Goal: Information Seeking & Learning: Learn about a topic

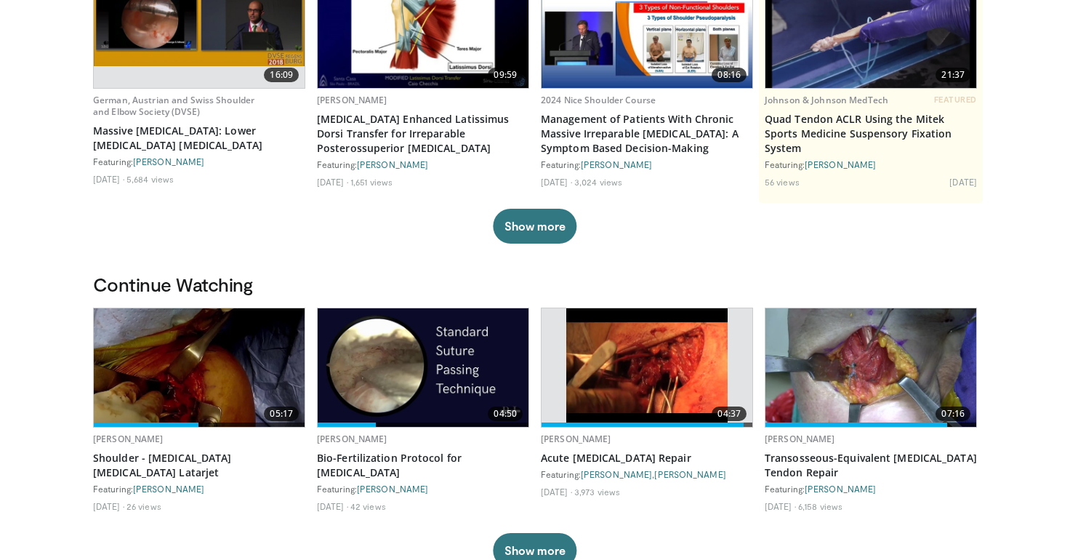
scroll to position [180, 0]
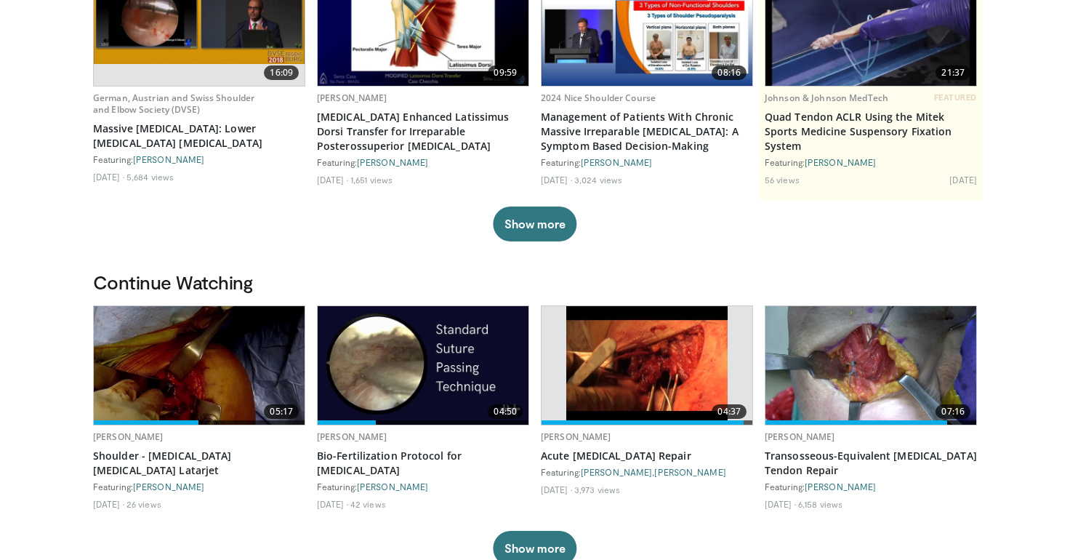
click at [197, 343] on img at bounding box center [199, 365] width 211 height 119
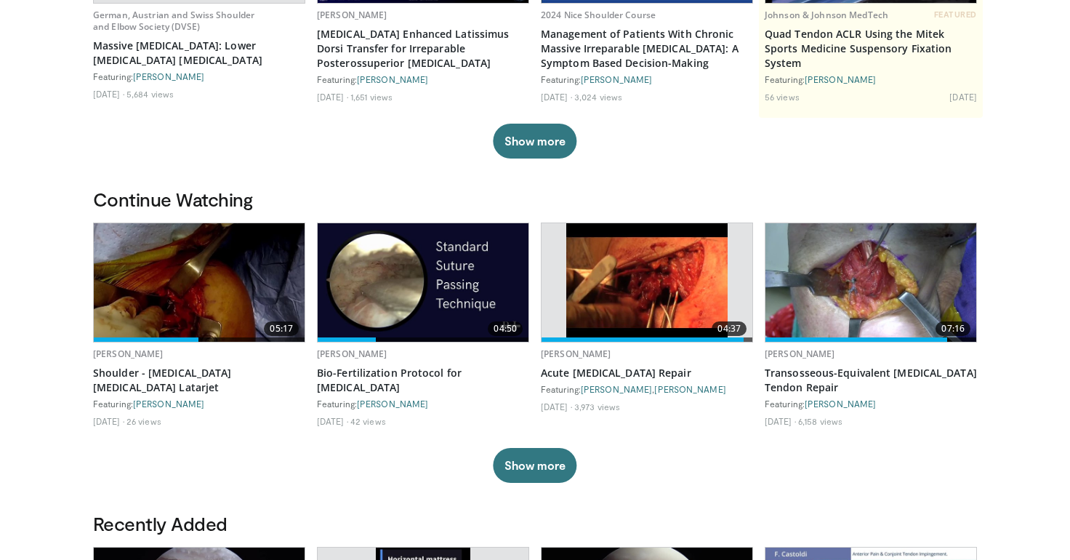
scroll to position [304, 0]
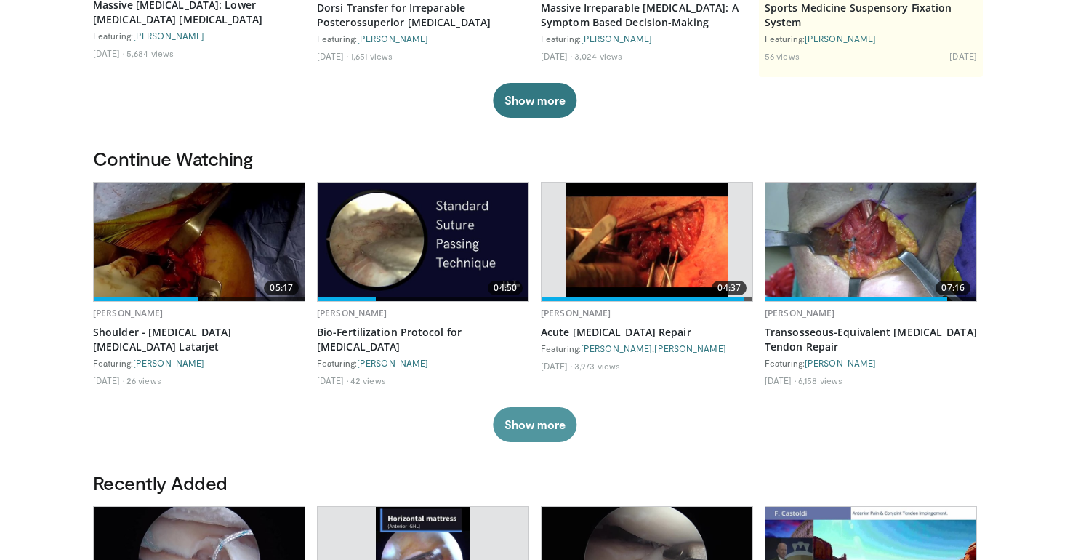
click at [534, 419] on button "Show more" at bounding box center [535, 424] width 84 height 35
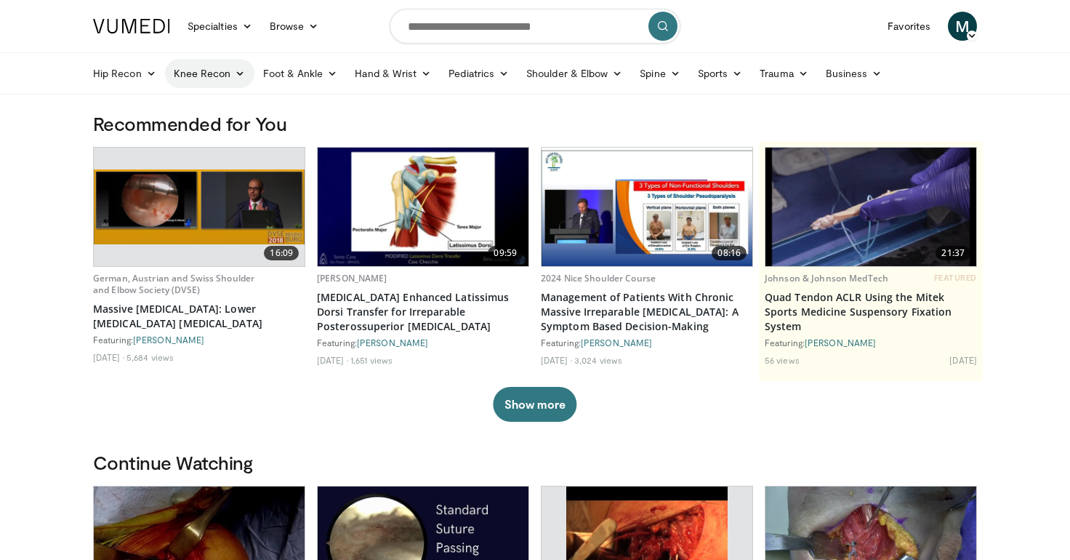
scroll to position [0, 0]
click at [449, 24] on input "Search topics, interventions" at bounding box center [535, 26] width 291 height 35
type input "**********"
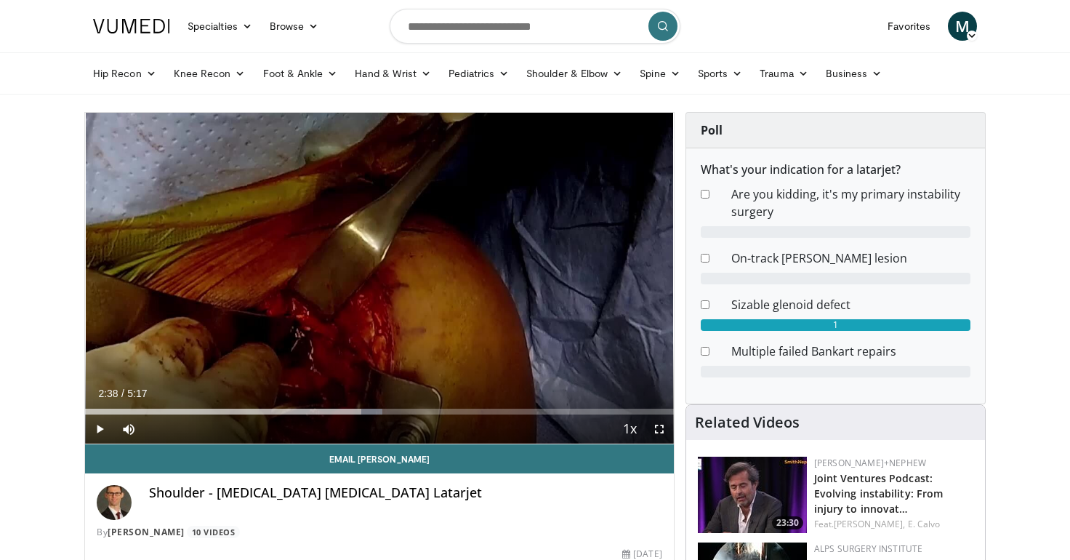
click at [97, 429] on span "Video Player" at bounding box center [99, 428] width 29 height 29
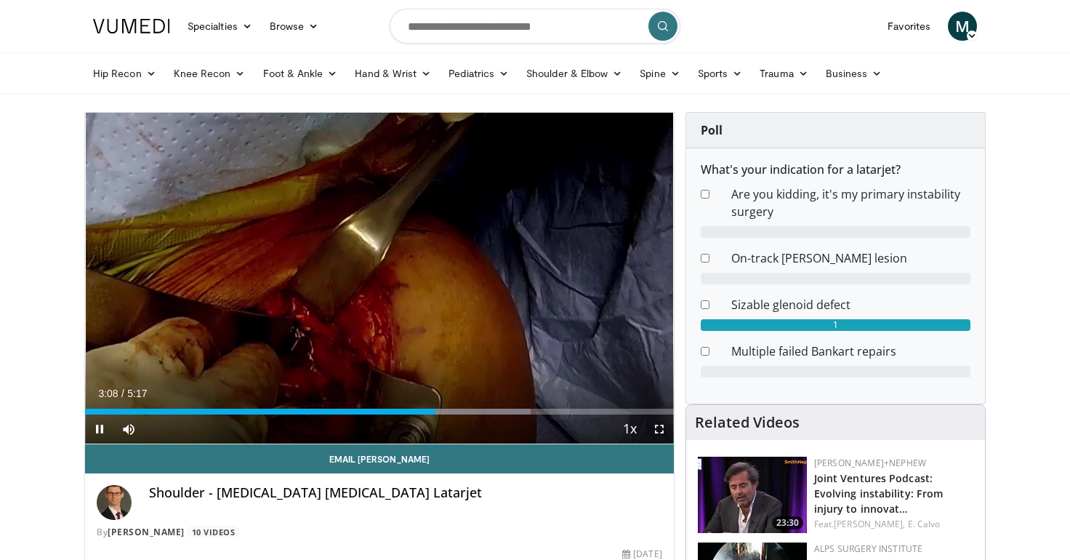
click at [662, 430] on span "Video Player" at bounding box center [659, 428] width 29 height 29
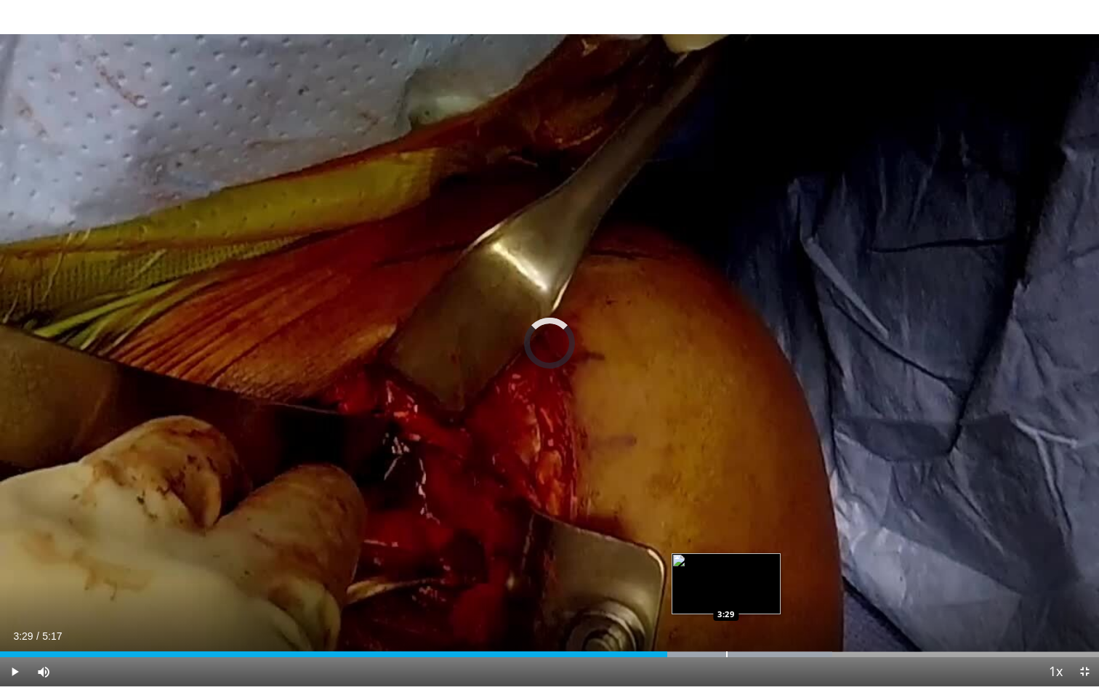
click at [727, 559] on div "Progress Bar" at bounding box center [726, 654] width 1 height 6
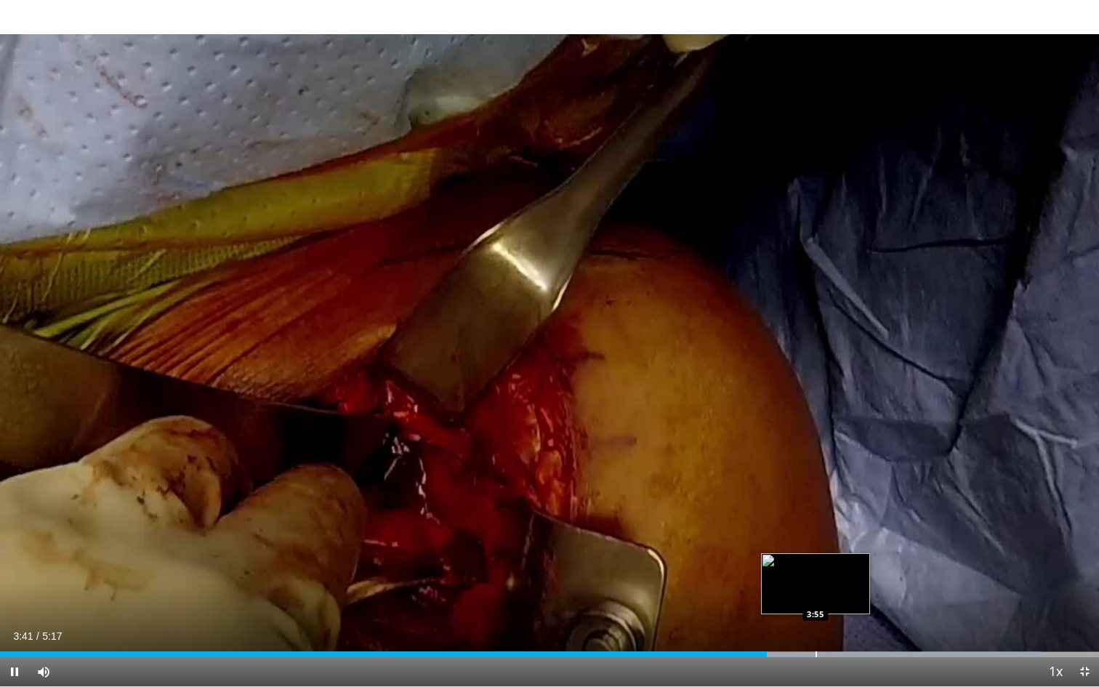
click at [816, 559] on div "Progress Bar" at bounding box center [816, 654] width 1 height 6
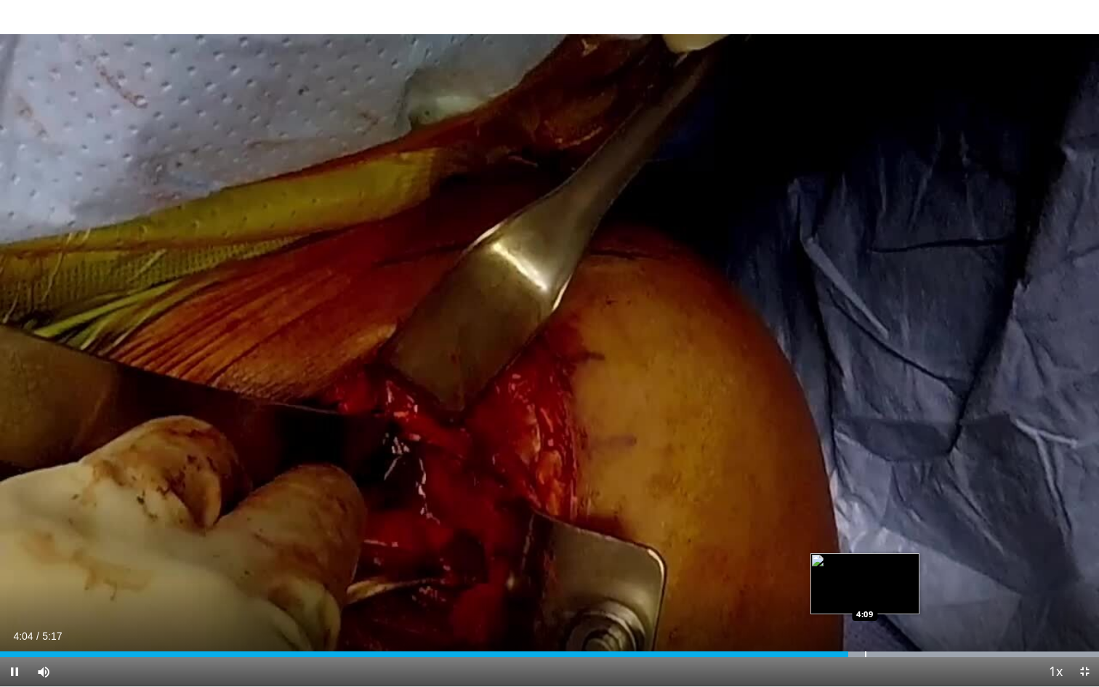
click at [865, 559] on div "Progress Bar" at bounding box center [865, 654] width 1 height 6
click at [891, 559] on div "Progress Bar" at bounding box center [891, 654] width 1 height 6
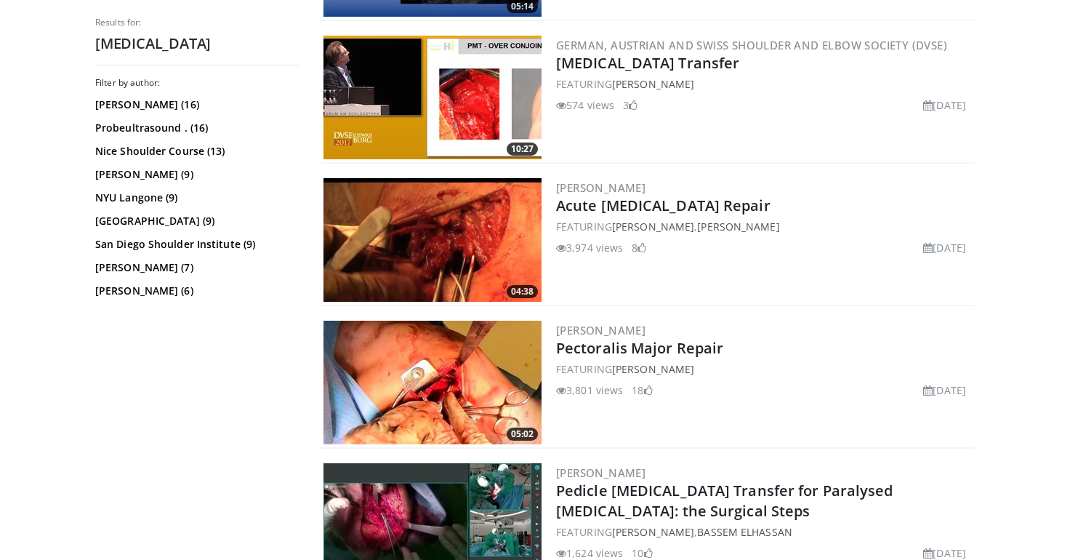
scroll to position [997, 0]
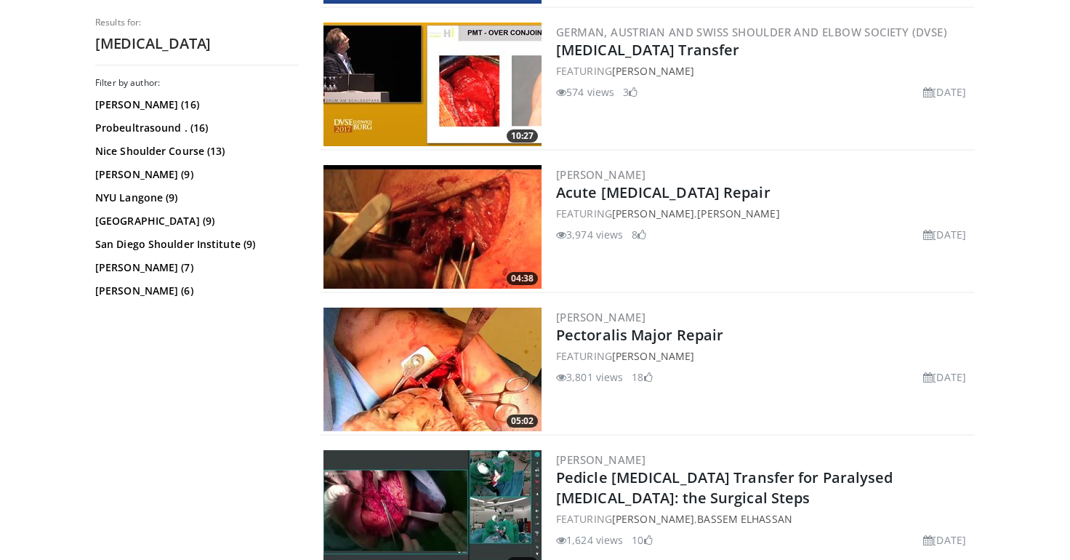
click at [379, 363] on img at bounding box center [433, 370] width 218 height 124
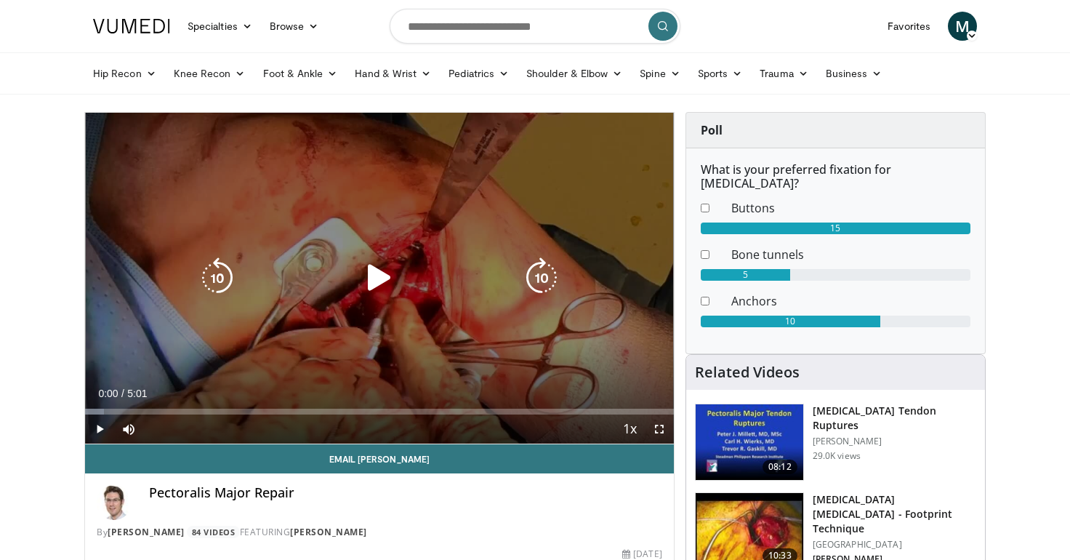
click at [399, 312] on div "10 seconds Tap to unmute" at bounding box center [379, 278] width 589 height 331
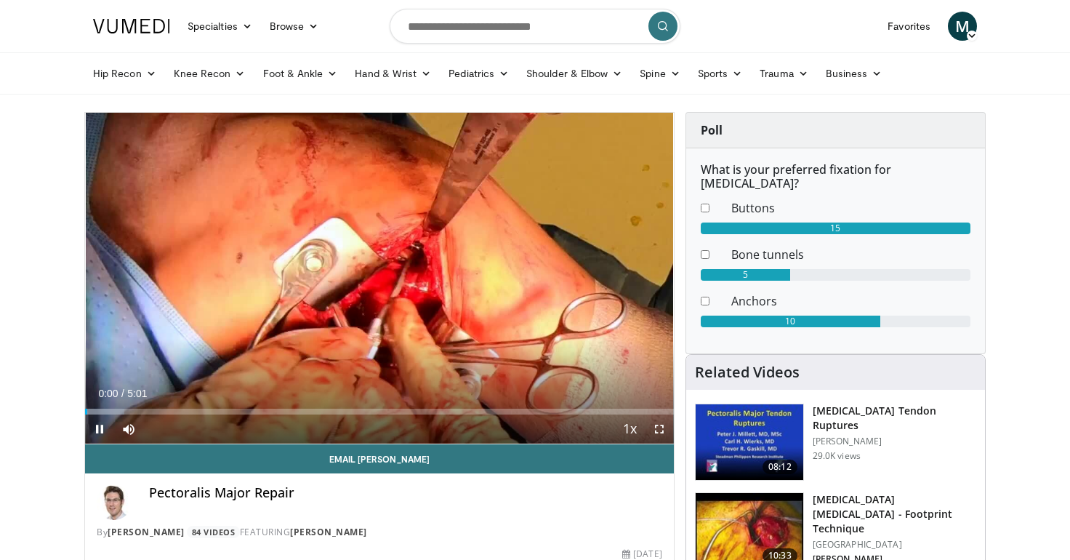
click at [658, 428] on span "Video Player" at bounding box center [659, 428] width 29 height 29
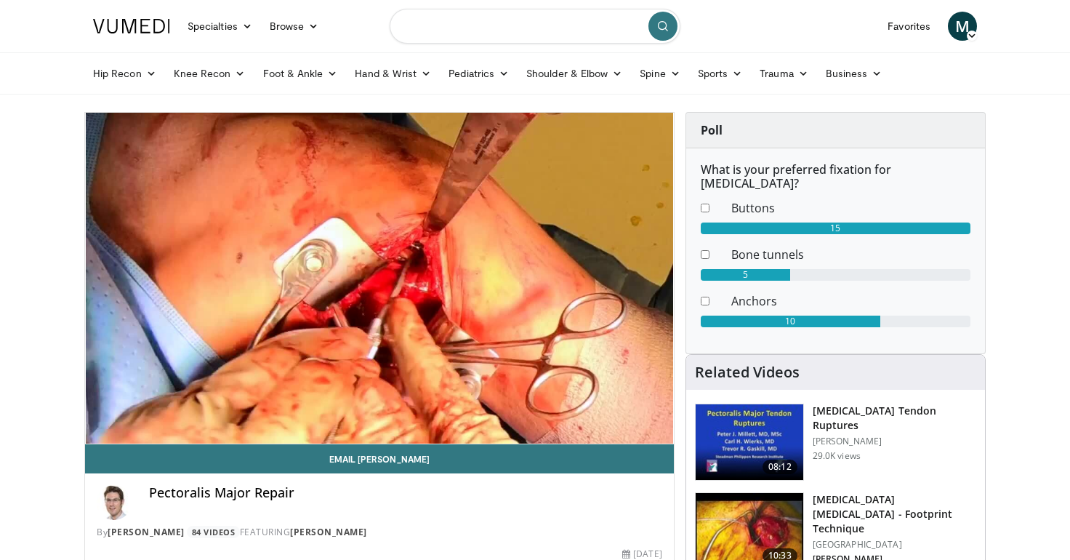
click at [522, 12] on input "Search topics, interventions" at bounding box center [535, 26] width 291 height 35
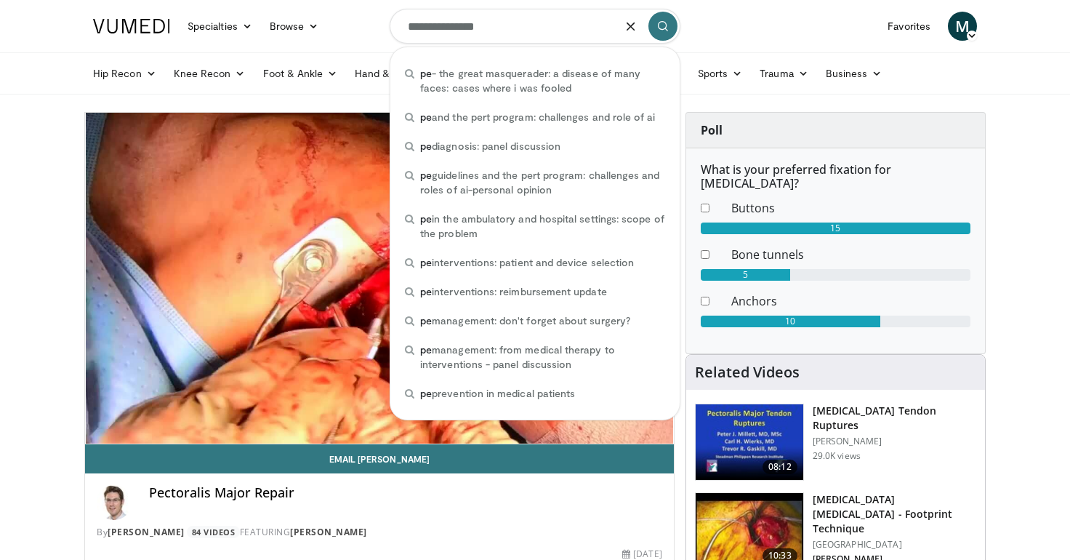
type input "**********"
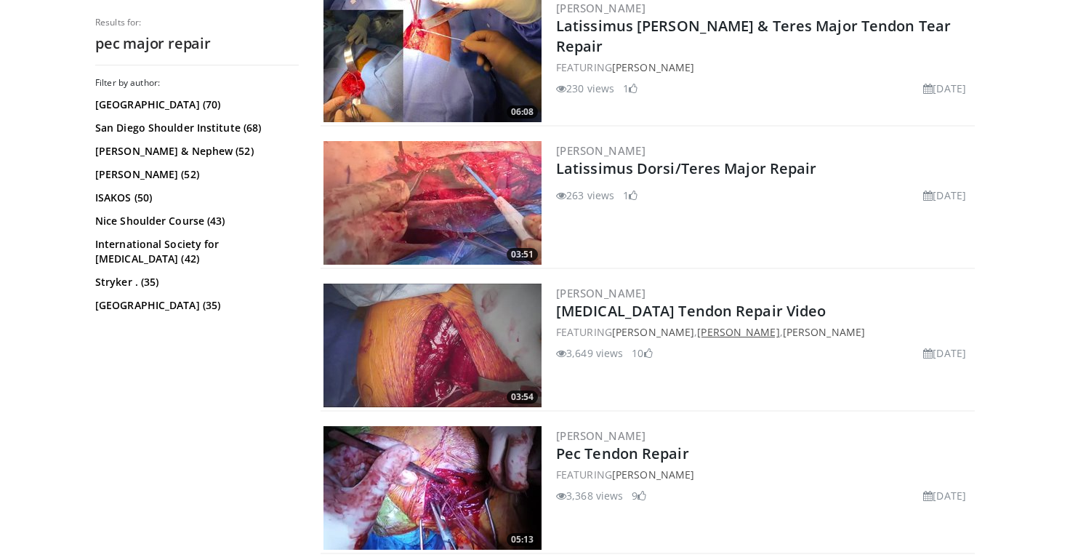
scroll to position [618, 0]
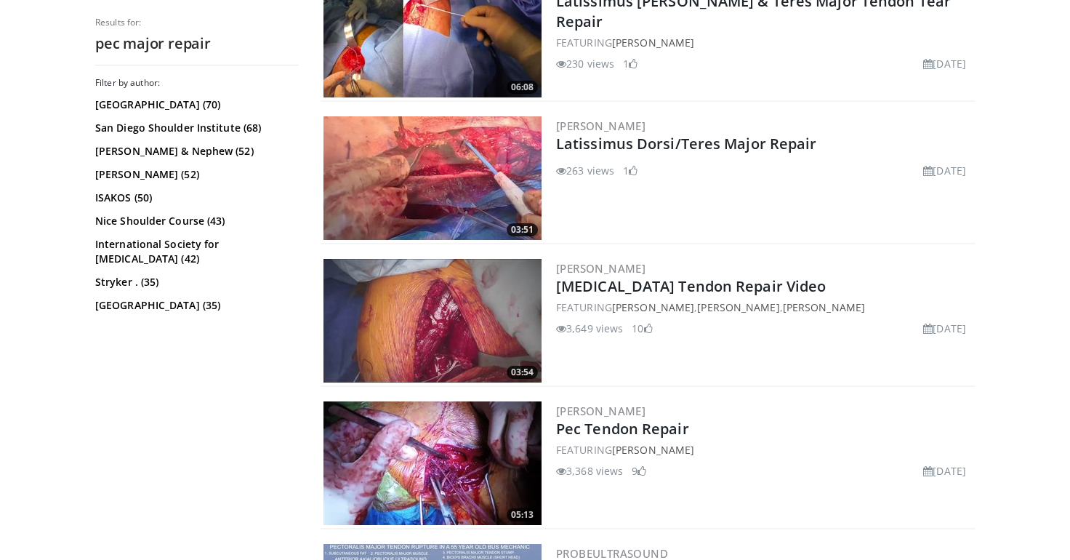
click at [499, 303] on img at bounding box center [433, 321] width 218 height 124
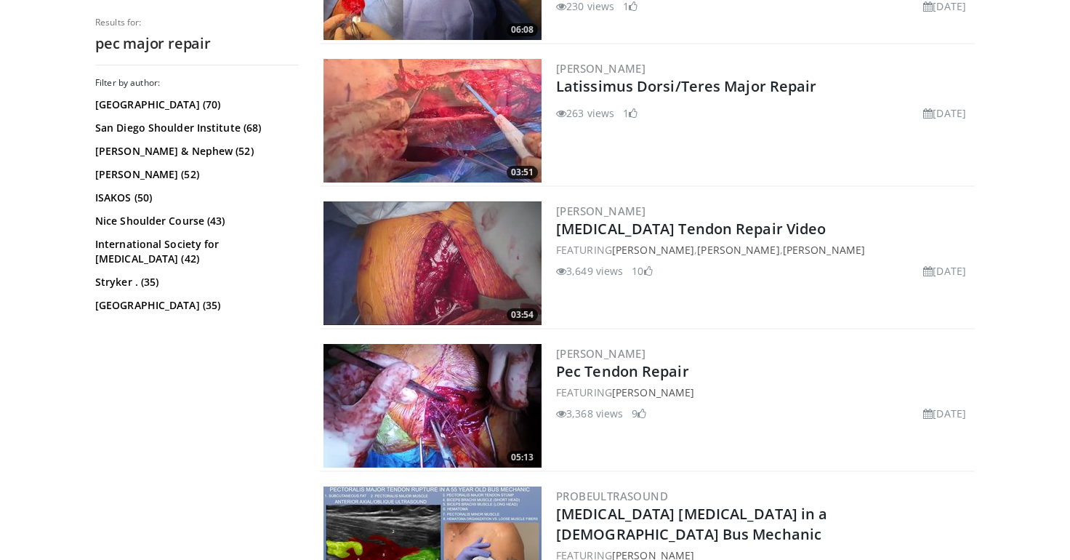
scroll to position [685, 0]
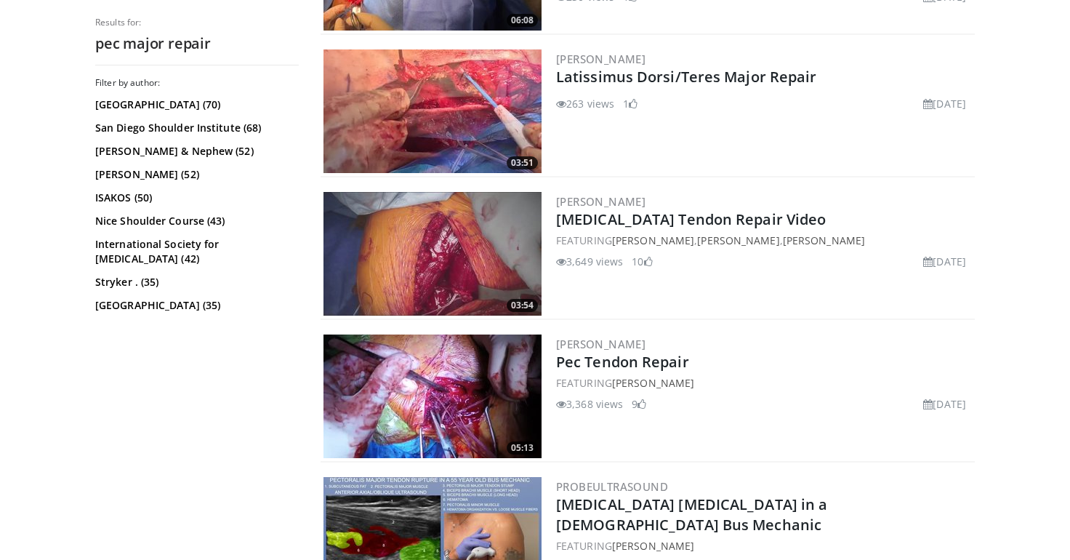
click at [499, 398] on img at bounding box center [433, 396] width 218 height 124
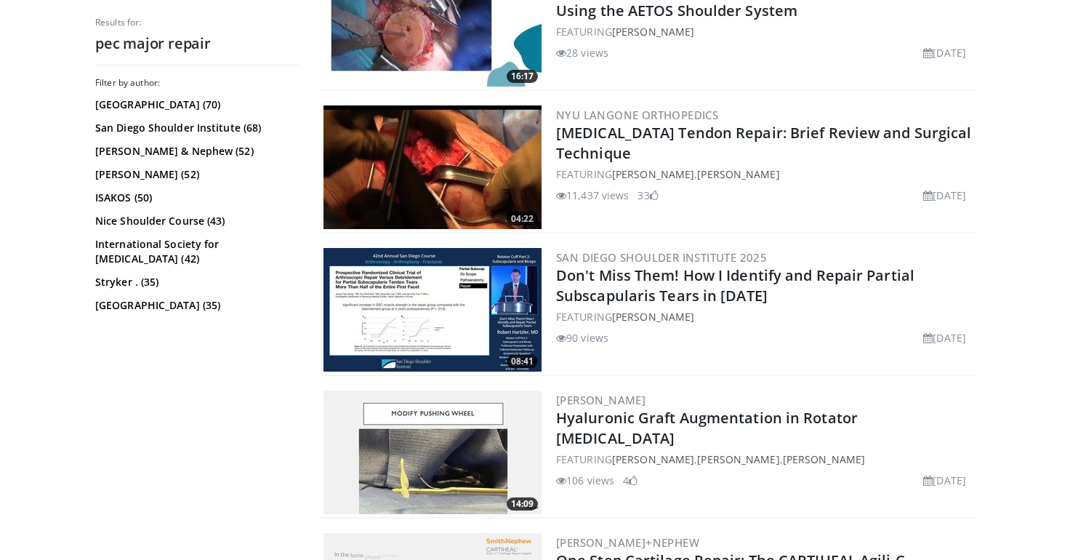
scroll to position [3019, 0]
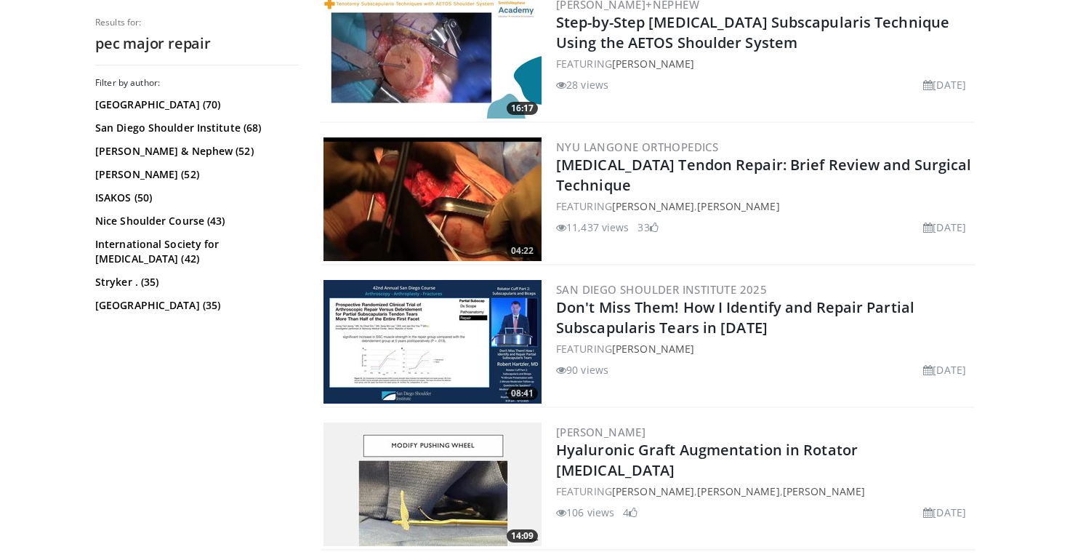
click at [412, 201] on img at bounding box center [433, 199] width 218 height 124
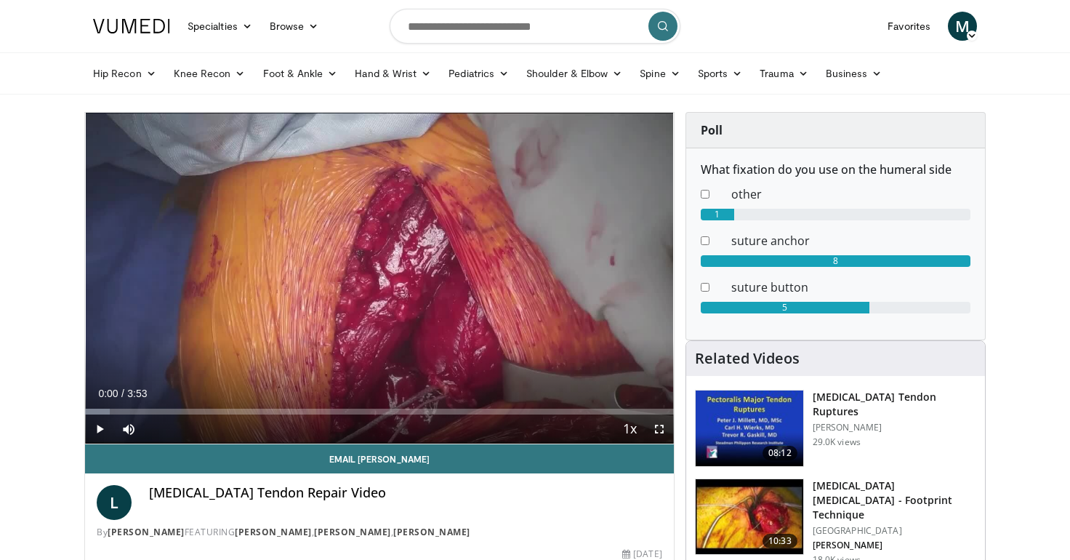
click at [105, 428] on span "Video Player" at bounding box center [99, 428] width 29 height 29
click at [665, 432] on span "Video Player" at bounding box center [659, 428] width 29 height 29
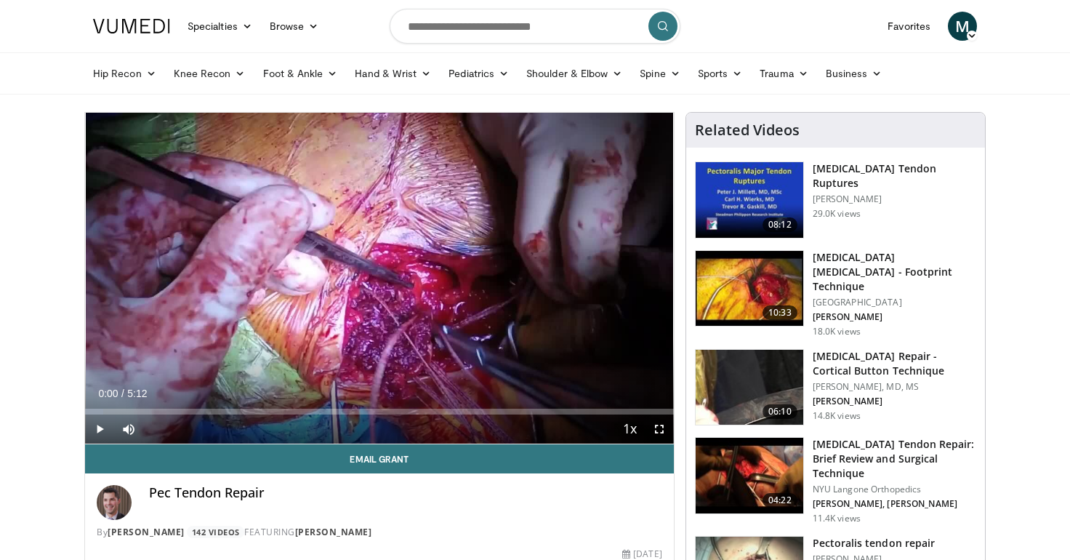
click at [654, 431] on span "Video Player" at bounding box center [659, 428] width 29 height 29
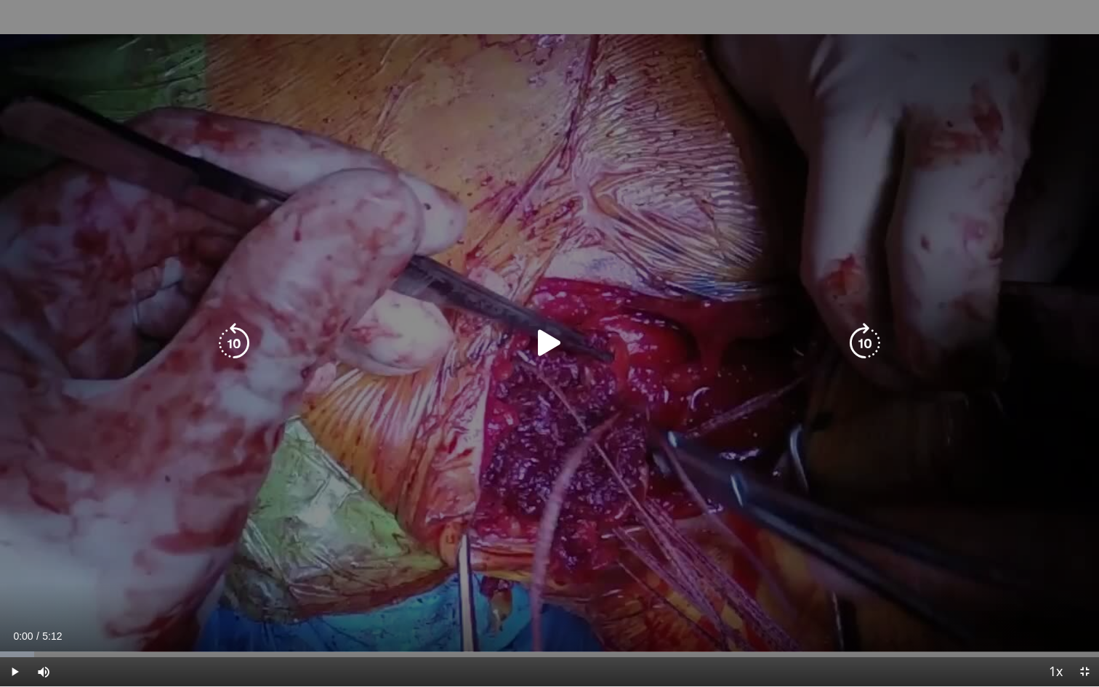
click at [614, 469] on div "10 seconds Tap to unmute" at bounding box center [549, 343] width 1099 height 686
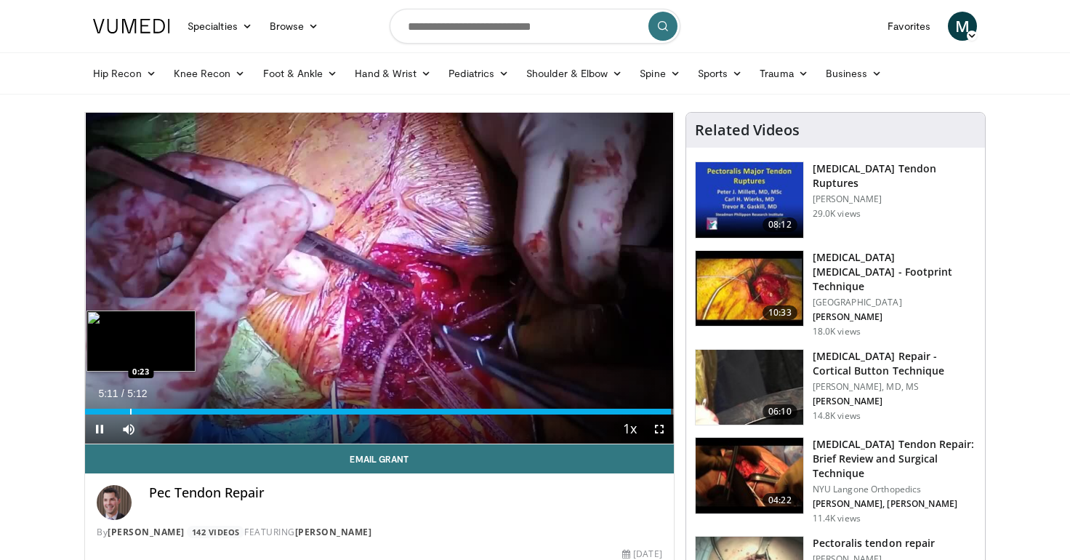
click at [130, 409] on div "Progress Bar" at bounding box center [130, 412] width 1 height 6
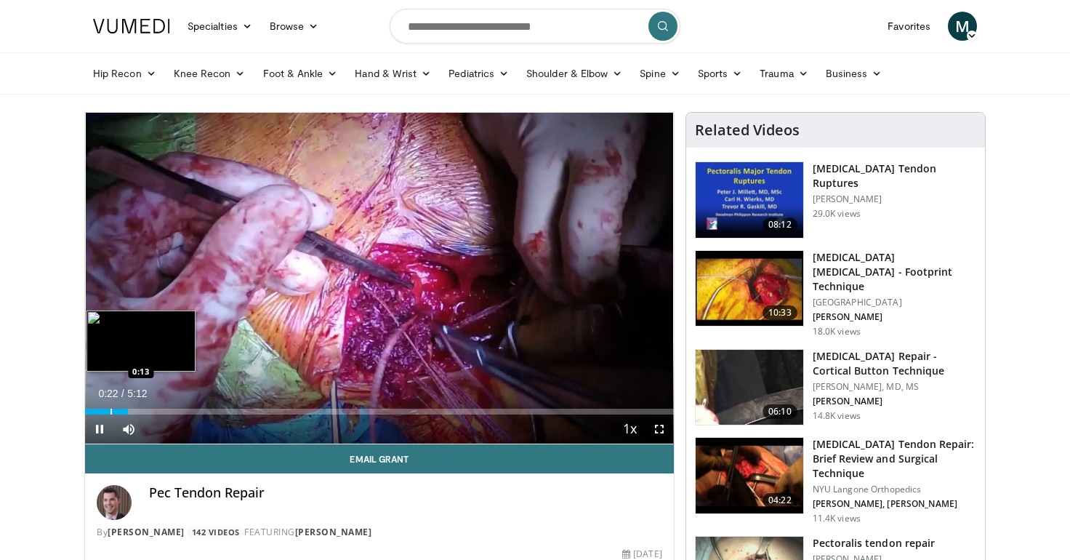
click at [112, 409] on div "Progress Bar" at bounding box center [111, 412] width 1 height 6
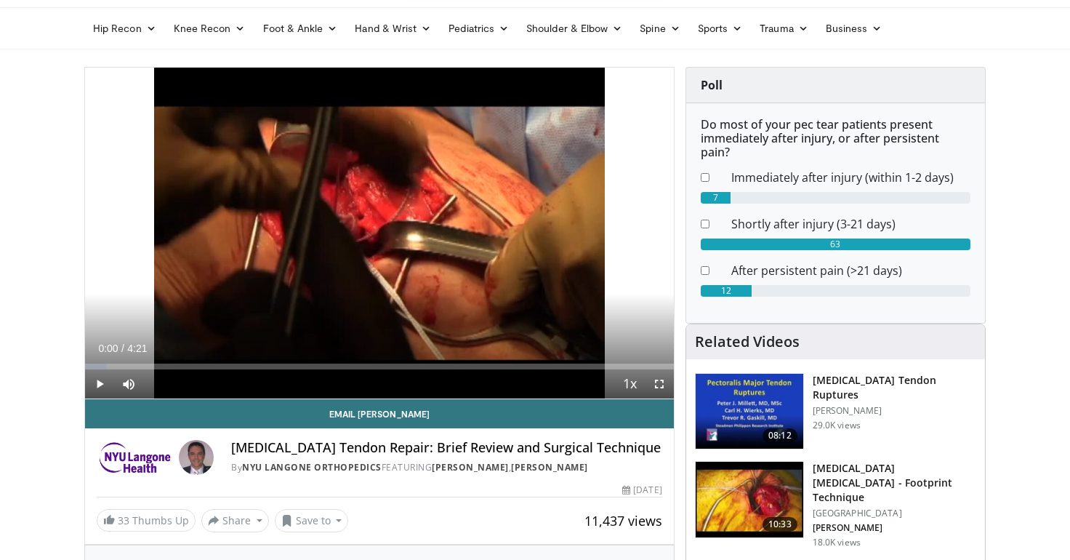
scroll to position [52, 0]
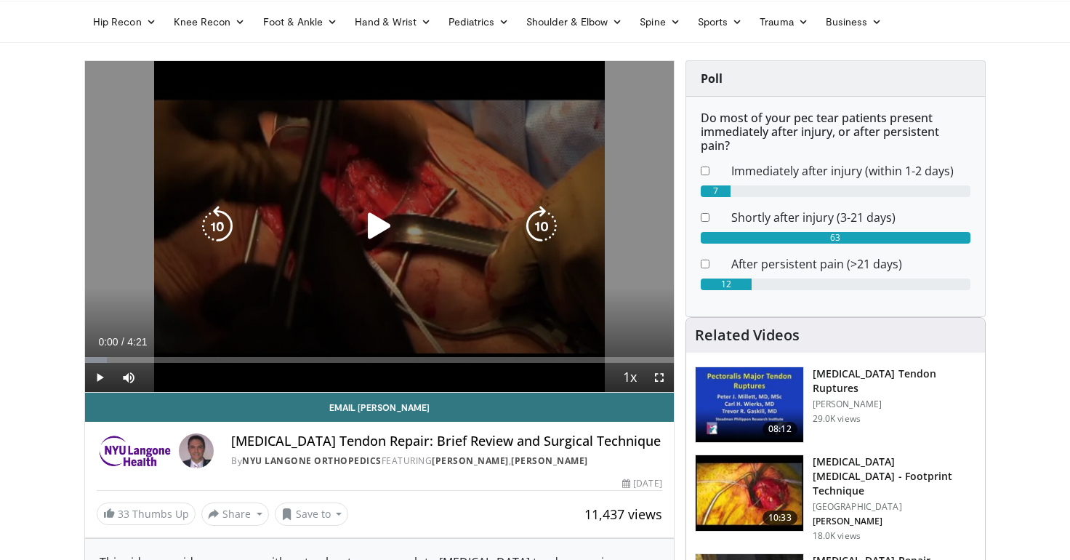
click at [392, 226] on icon "Video Player" at bounding box center [379, 226] width 41 height 41
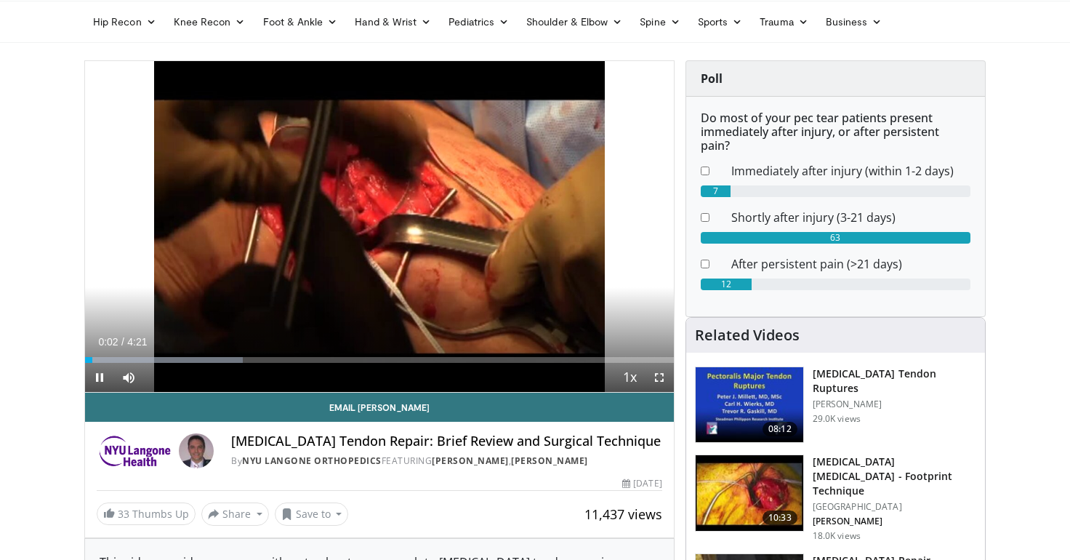
click at [658, 380] on span "Video Player" at bounding box center [659, 377] width 29 height 29
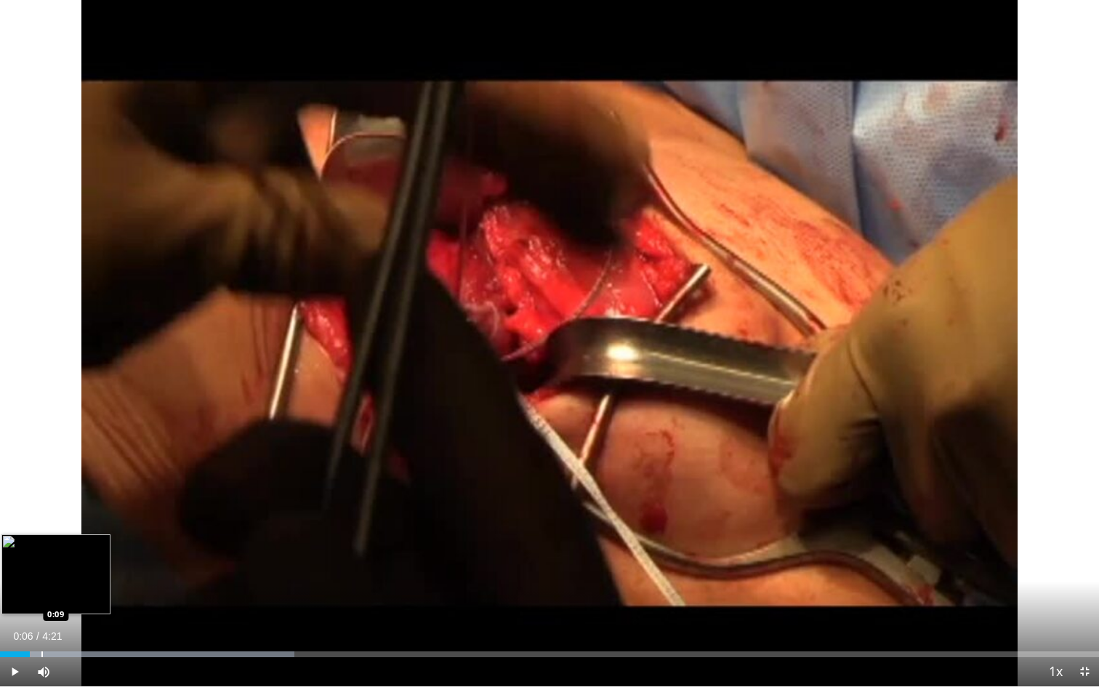
click at [41, 559] on div "Progress Bar" at bounding box center [41, 654] width 1 height 6
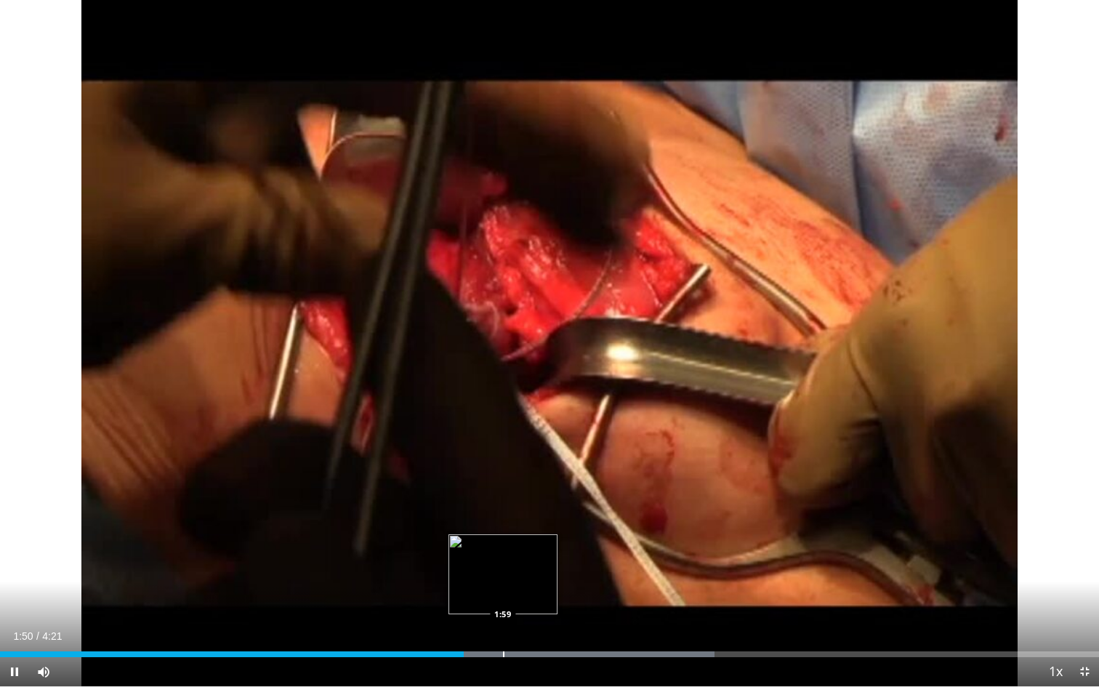
click at [503, 559] on div "Progress Bar" at bounding box center [503, 654] width 1 height 6
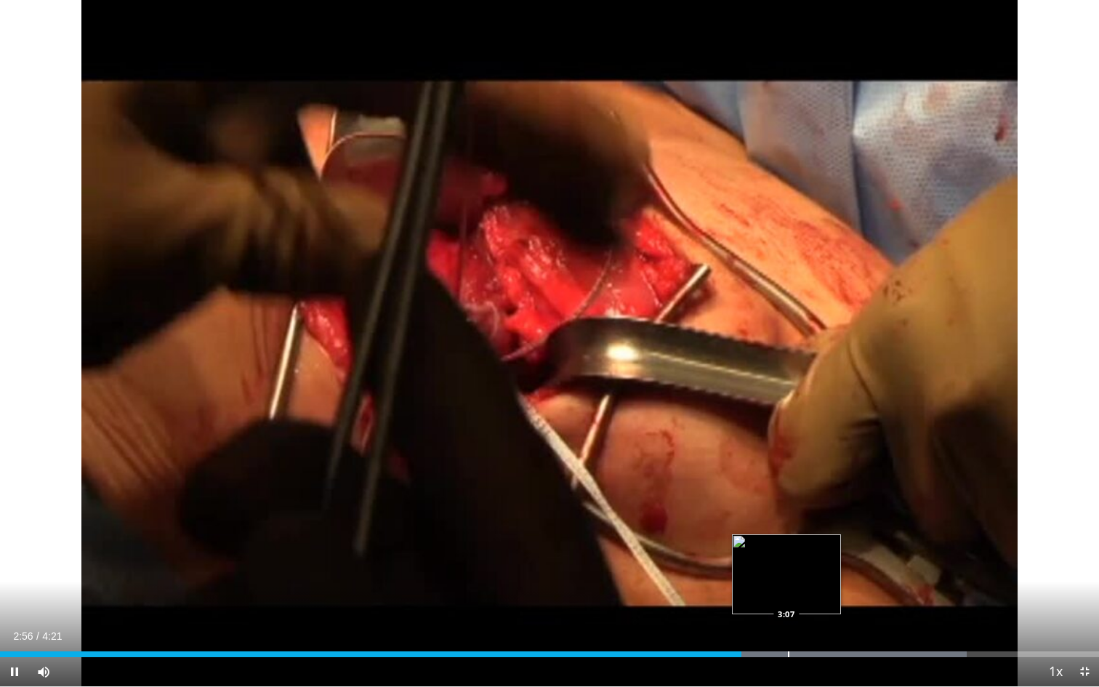
click at [788, 559] on div "Progress Bar" at bounding box center [788, 654] width 1 height 6
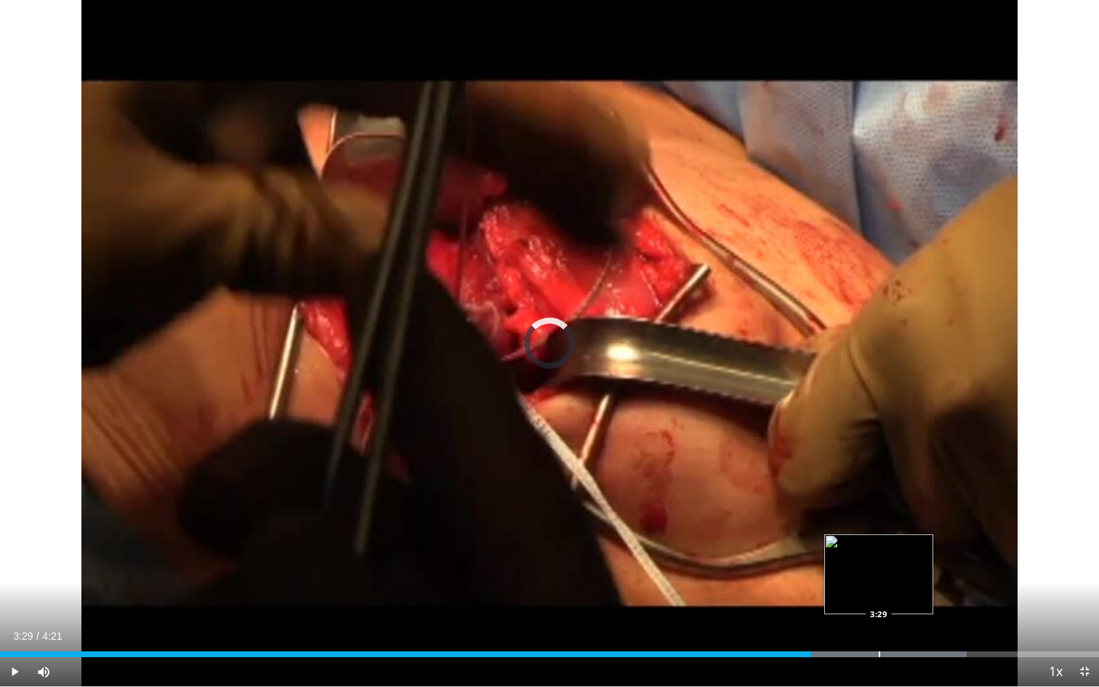
click at [879, 559] on div "Loaded : 87.94% 3:13 3:29" at bounding box center [549, 650] width 1099 height 14
